Goal: Download file/media

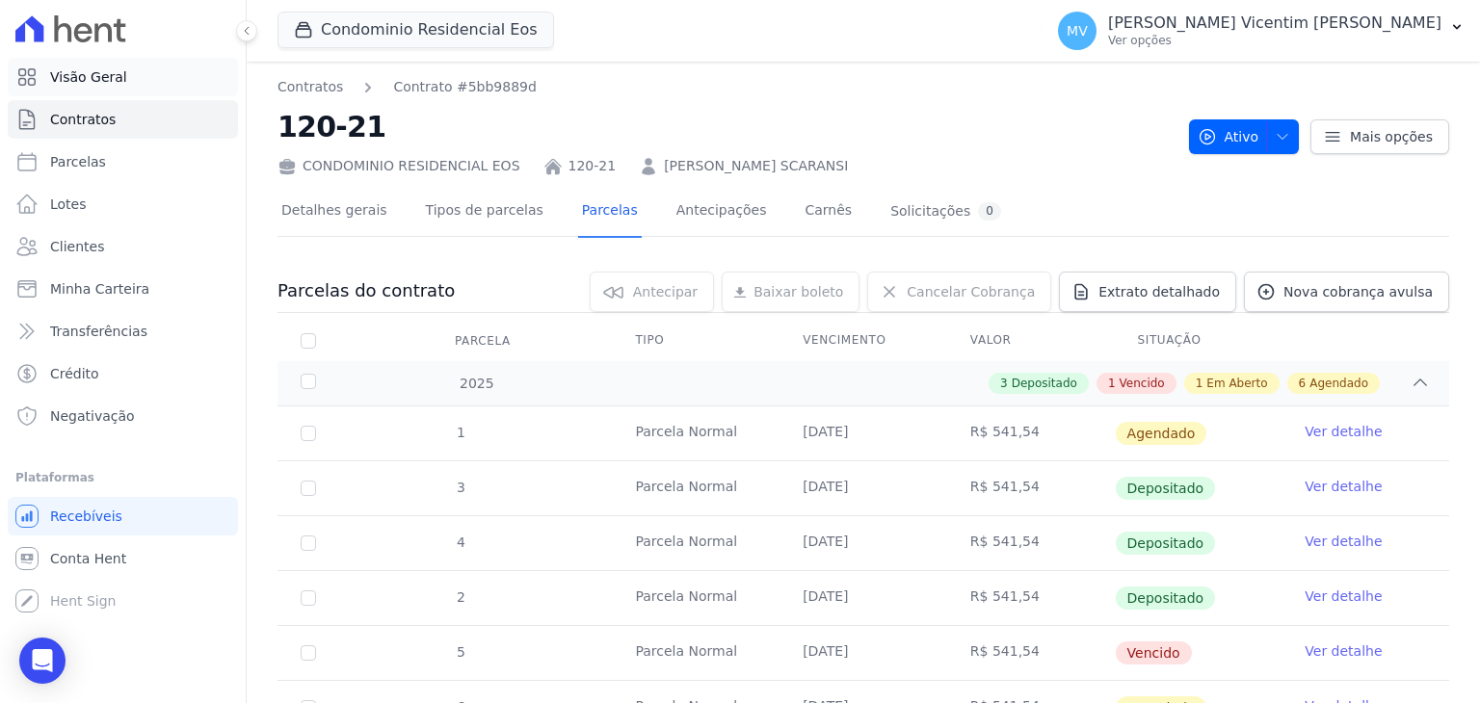
click at [74, 81] on span "Visão Geral" at bounding box center [88, 76] width 77 height 19
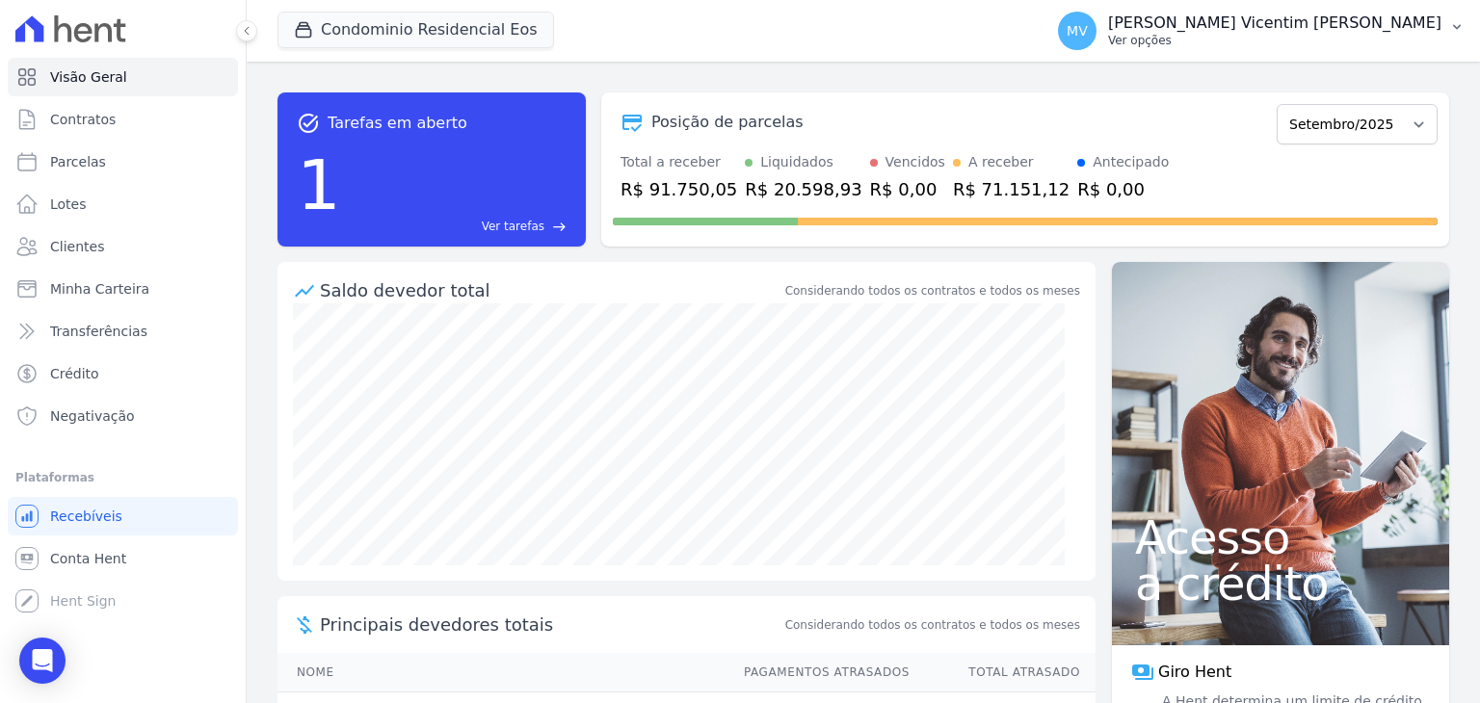
click at [1368, 48] on div "MV [PERSON_NAME] Vicentim [PERSON_NAME] Ver opções" at bounding box center [1249, 31] width 383 height 39
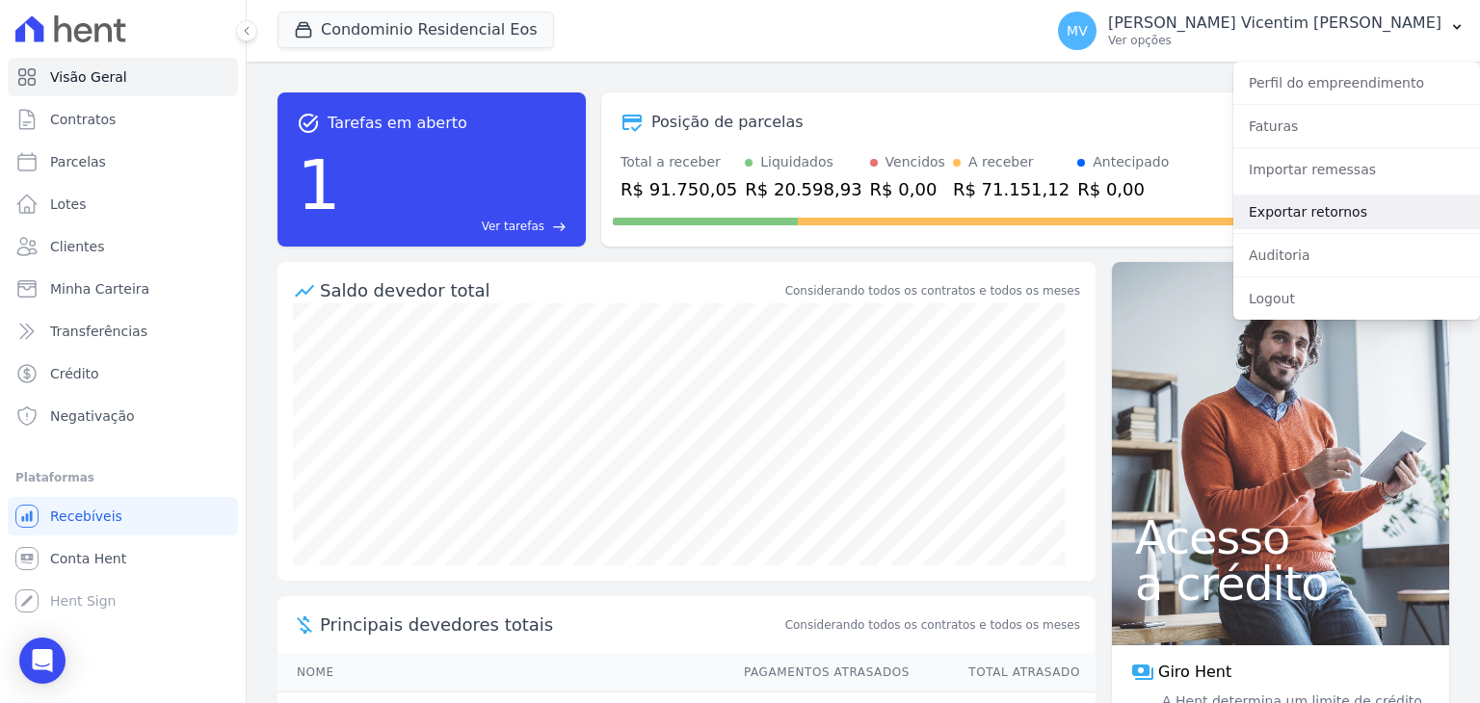
click at [1303, 212] on link "Exportar retornos" at bounding box center [1356, 212] width 247 height 35
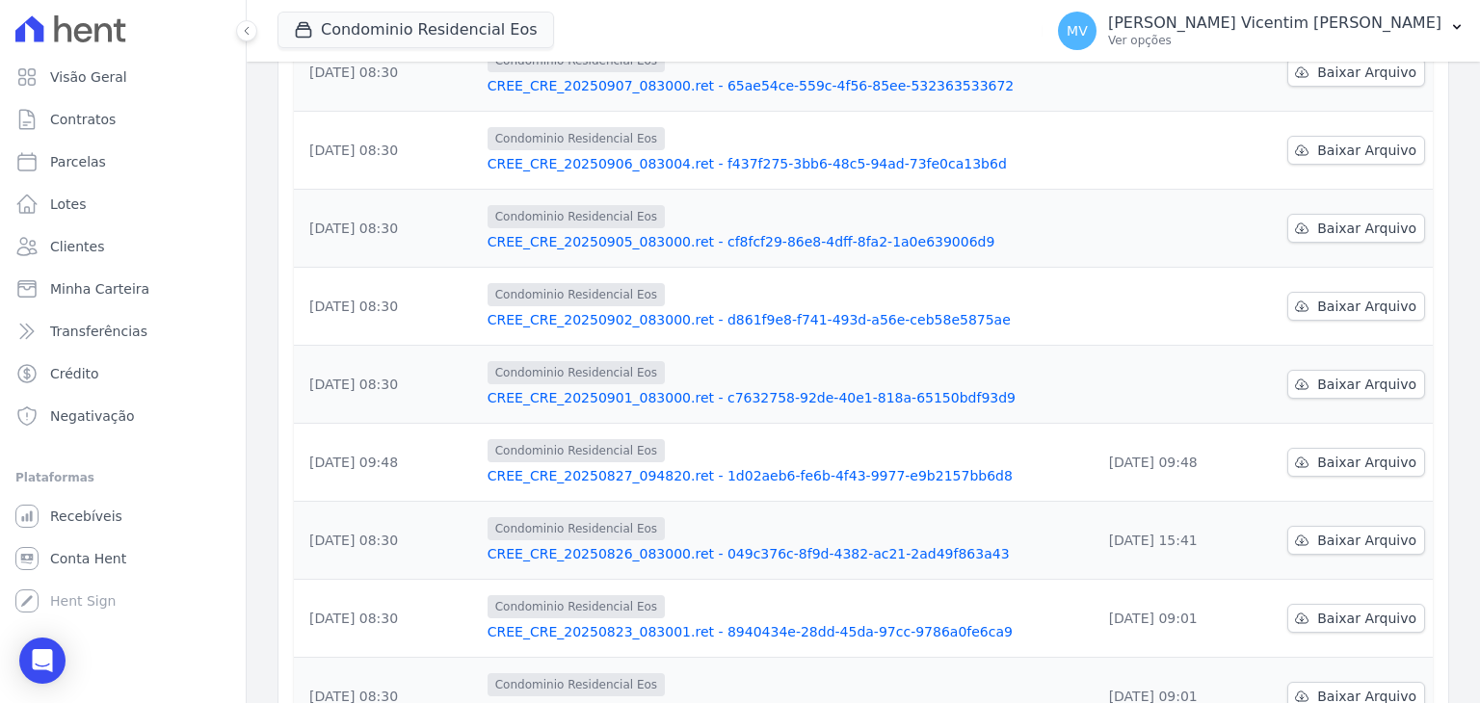
scroll to position [385, 0]
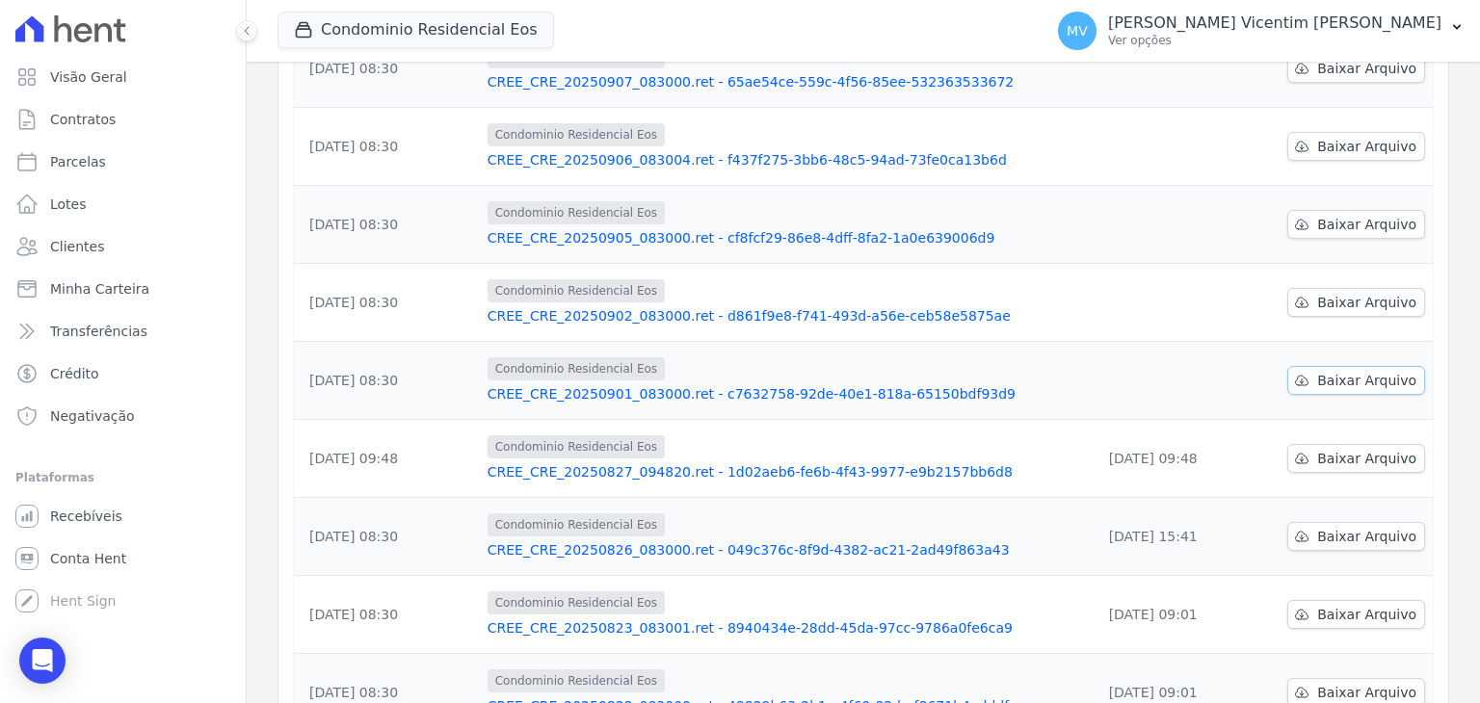
click at [1379, 377] on span "Baixar Arquivo" at bounding box center [1366, 380] width 99 height 19
click at [1373, 300] on span "Baixar Arquivo" at bounding box center [1366, 302] width 99 height 19
click at [1359, 223] on span "Baixar Arquivo" at bounding box center [1366, 224] width 99 height 19
click at [1361, 144] on span "Baixar Arquivo" at bounding box center [1366, 146] width 99 height 19
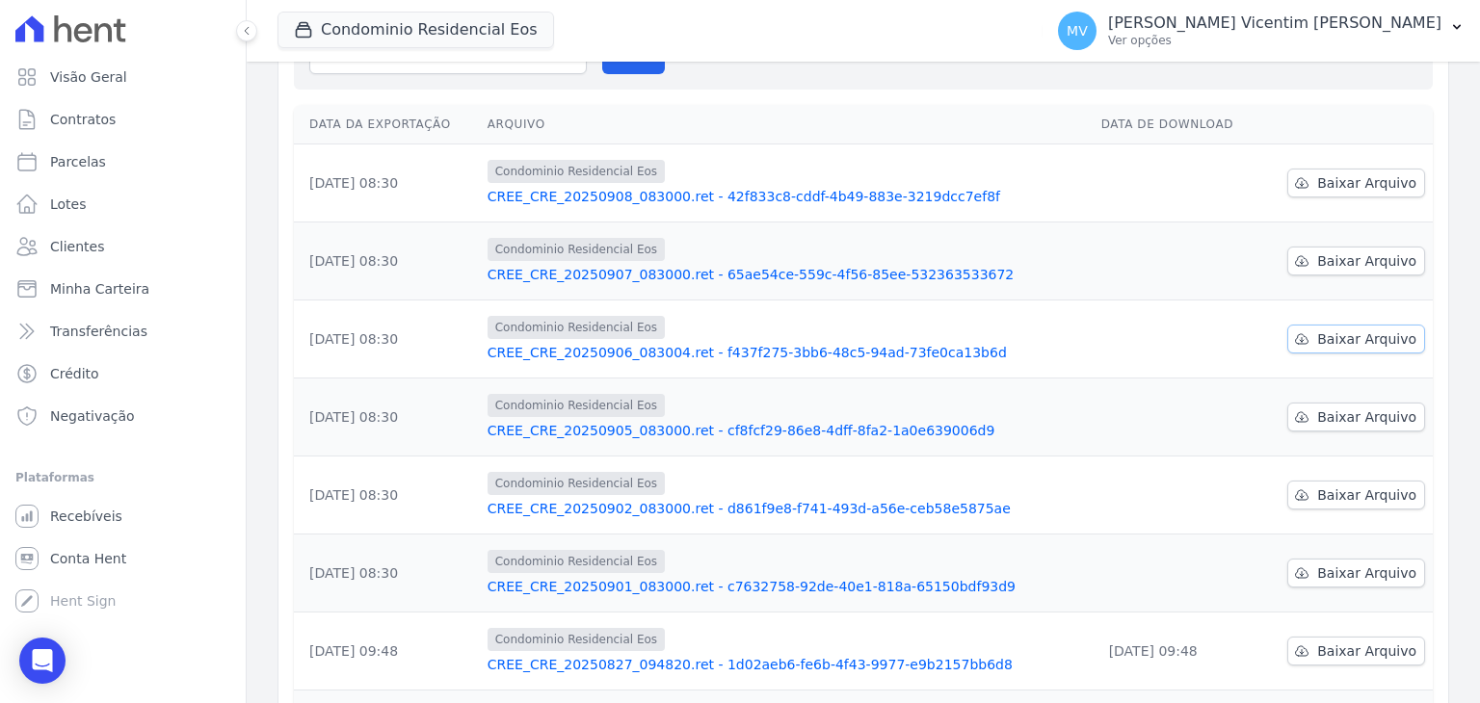
scroll to position [96, 0]
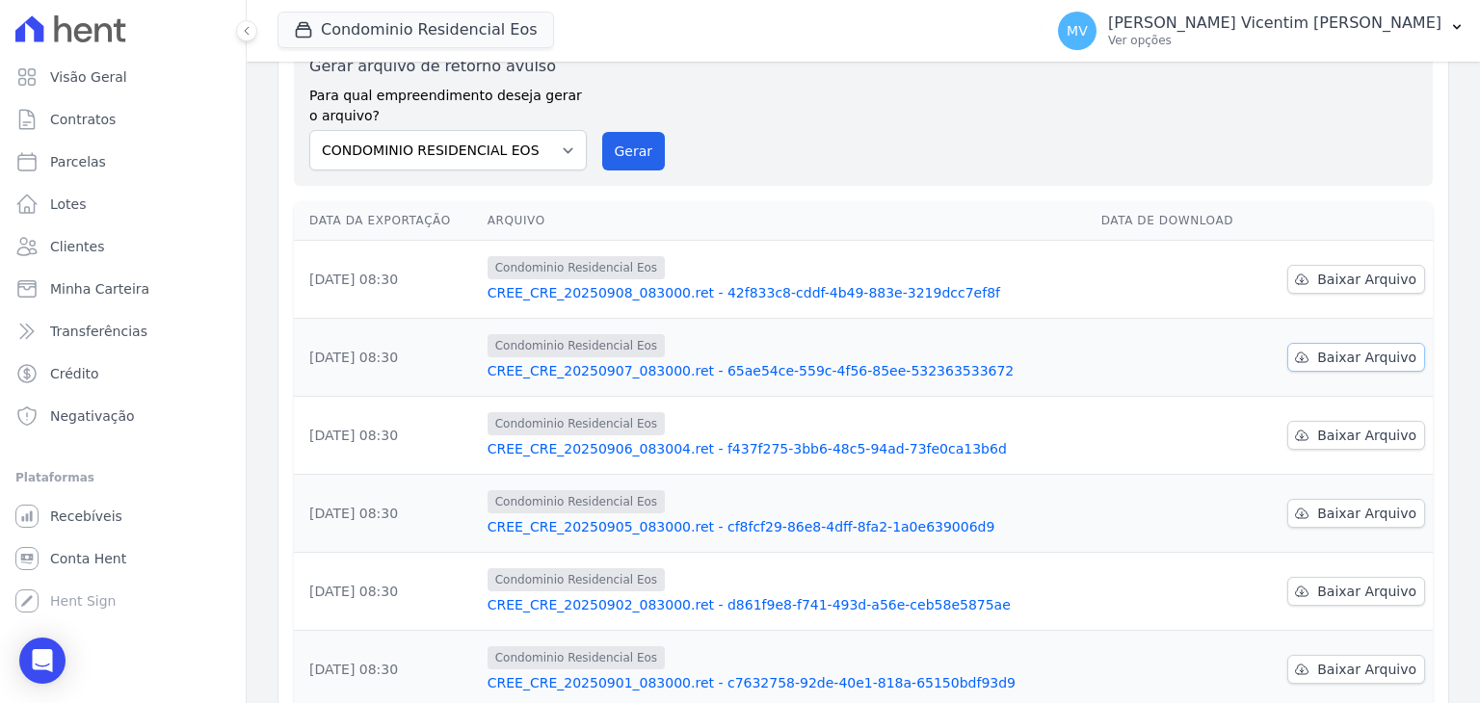
click at [1364, 354] on span "Baixar Arquivo" at bounding box center [1366, 357] width 99 height 19
click at [1333, 273] on span "Baixar Arquivo" at bounding box center [1366, 279] width 99 height 19
click at [432, 27] on button "Condominio Residencial Eos" at bounding box center [415, 30] width 277 height 37
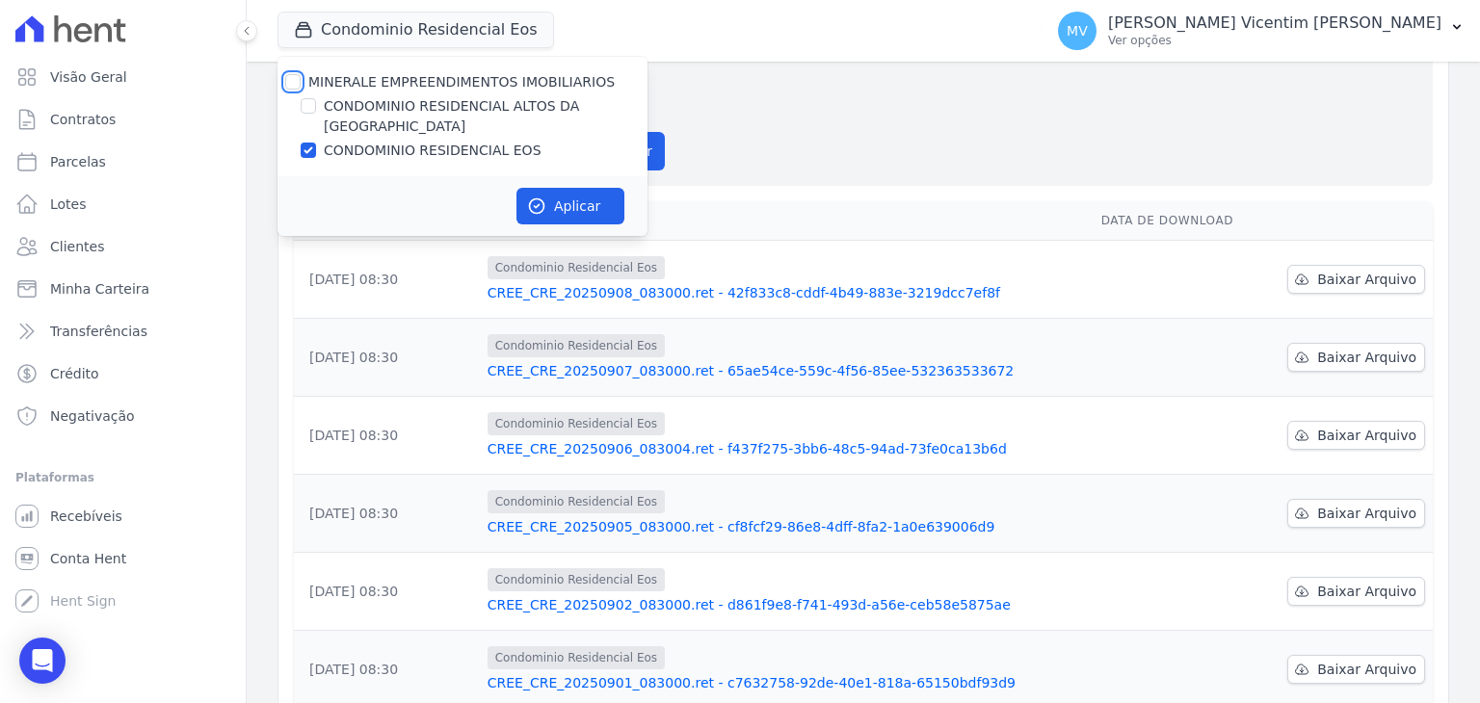
click at [290, 80] on input "MINERALE EMPREENDIMENTOS IMOBILIARIOS" at bounding box center [292, 81] width 15 height 15
checkbox input "true"
click at [290, 80] on input "MINERALE EMPREENDIMENTOS IMOBILIARIOS" at bounding box center [292, 81] width 15 height 15
checkbox input "false"
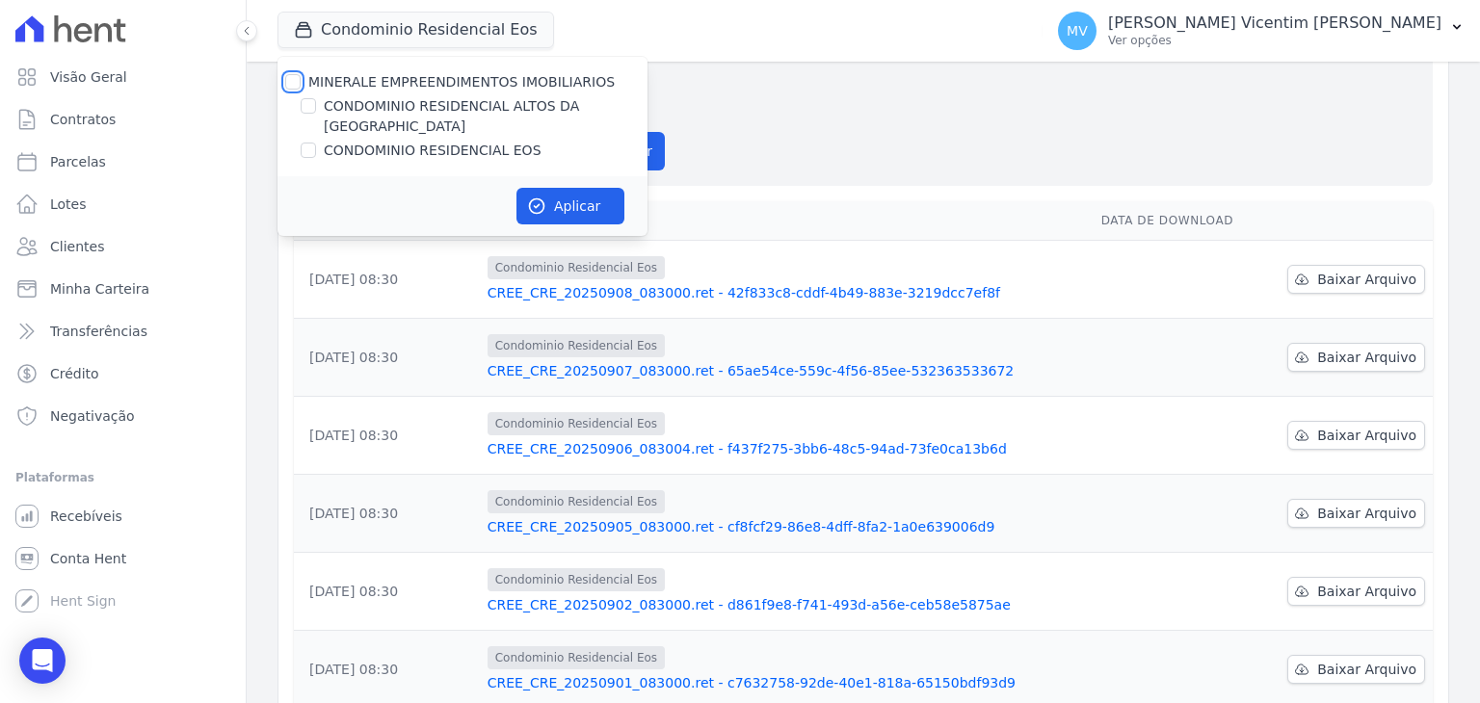
checkbox input "false"
click at [309, 109] on input "CONDOMINIO RESIDENCIAL ALTOS DA [GEOGRAPHIC_DATA]" at bounding box center [308, 105] width 15 height 15
checkbox input "true"
click at [576, 188] on button "Aplicar" at bounding box center [570, 206] width 108 height 37
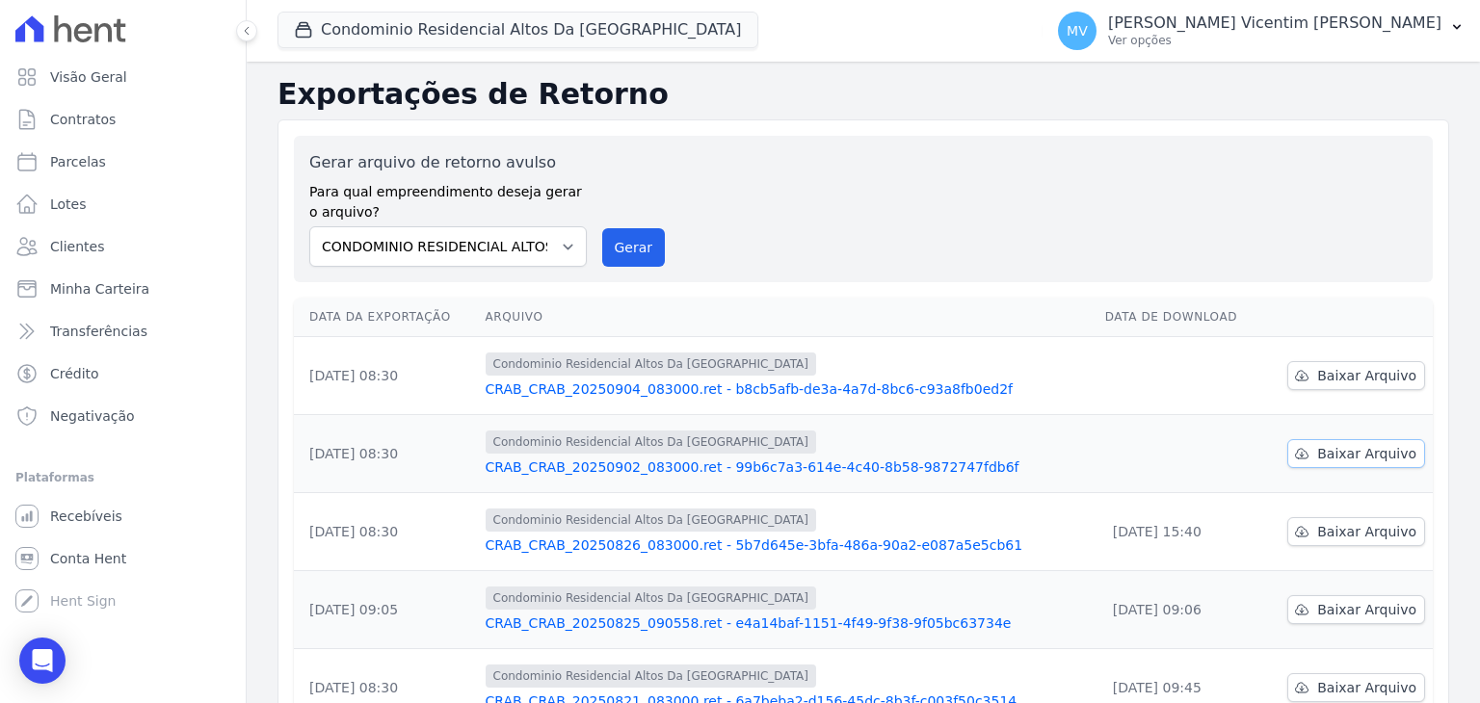
click at [1368, 457] on span "Baixar Arquivo" at bounding box center [1366, 453] width 99 height 19
click at [1345, 370] on span "Baixar Arquivo" at bounding box center [1366, 375] width 99 height 19
